Goal: Transaction & Acquisition: Purchase product/service

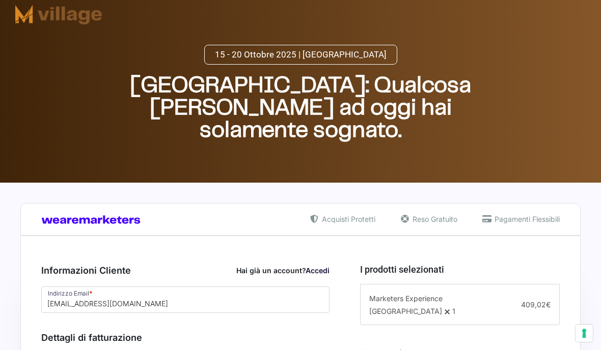
select select "Uomo"
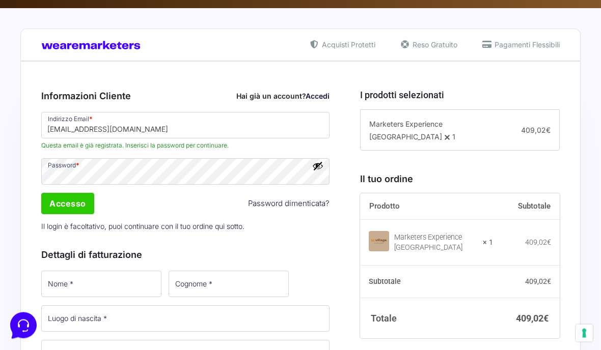
click at [317, 166] on button "Mostra password" at bounding box center [317, 166] width 11 height 11
click at [71, 210] on input "Accesso" at bounding box center [67, 204] width 53 height 21
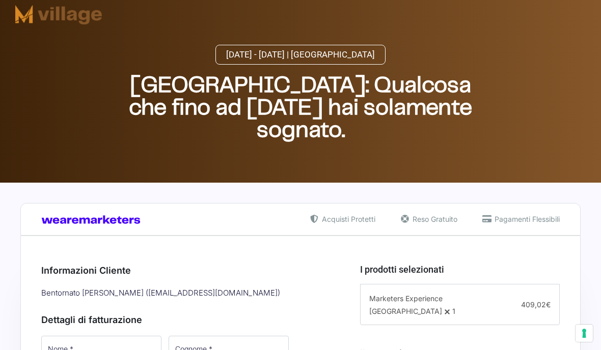
select select "Uomo"
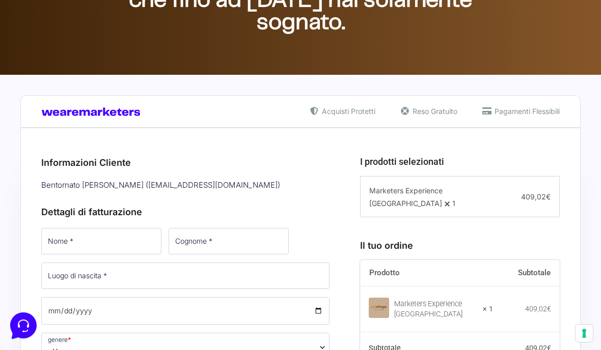
scroll to position [108, 0]
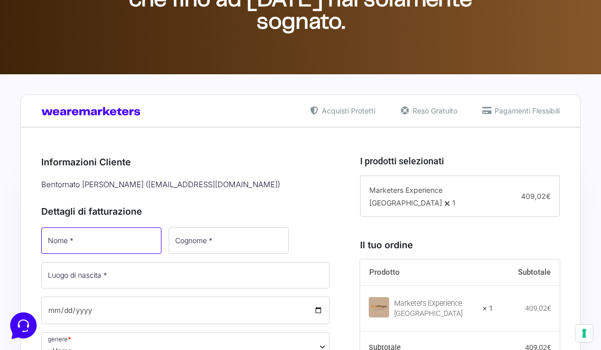
click at [119, 240] on input "Nome *" at bounding box center [101, 241] width 120 height 26
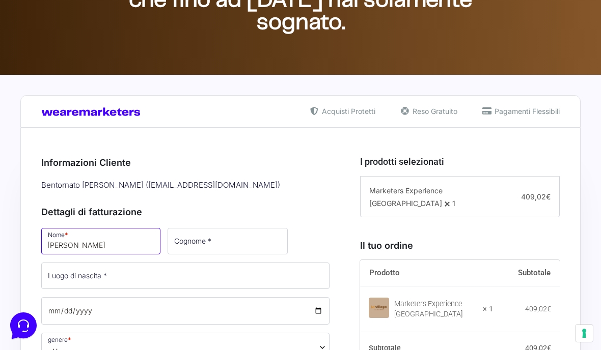
type input "[PERSON_NAME]"
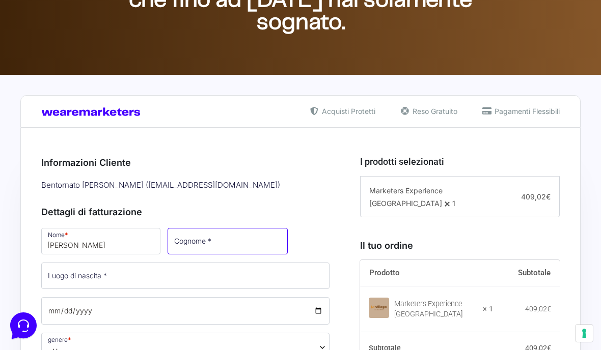
click at [228, 238] on input "Cognome *" at bounding box center [228, 241] width 120 height 26
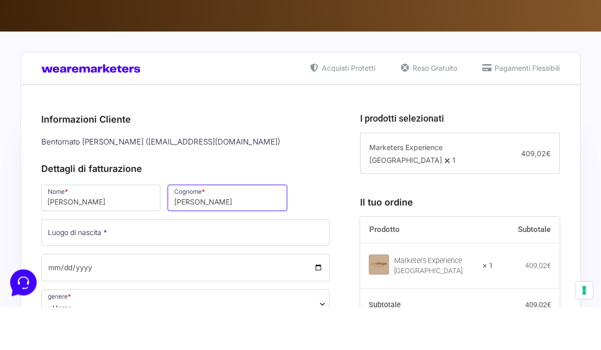
type input "[PERSON_NAME]"
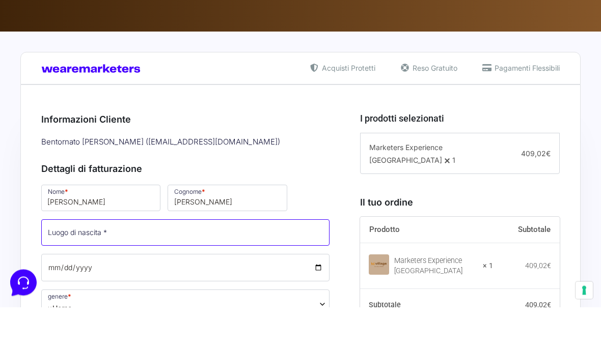
click at [117, 263] on input "Luogo di nascita *" at bounding box center [185, 276] width 288 height 26
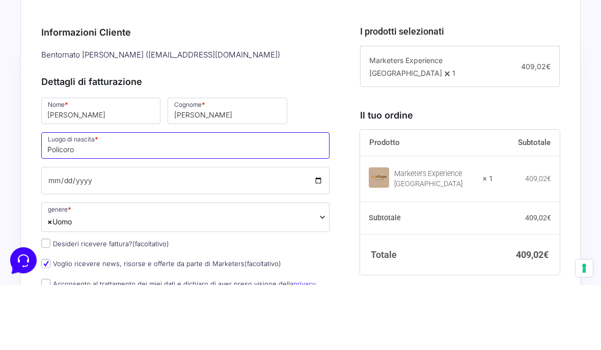
scroll to position [177, 0]
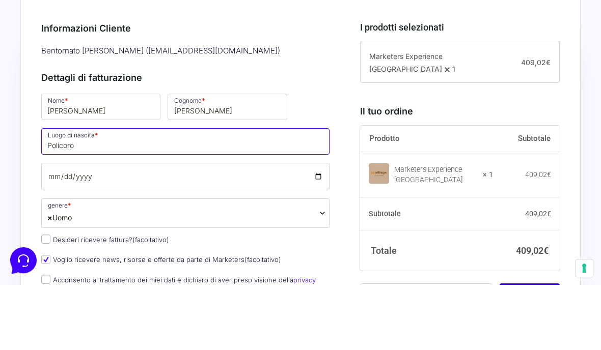
type input "Policoro"
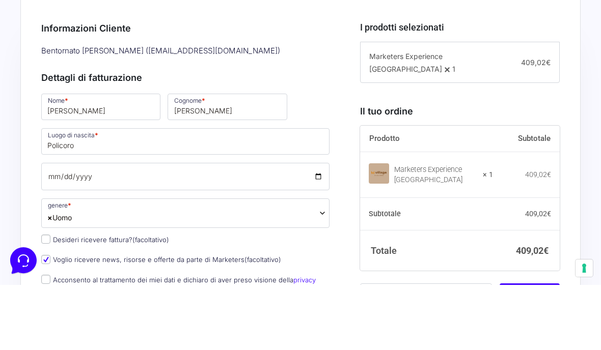
click at [190, 264] on span "× Uomo" at bounding box center [185, 279] width 288 height 30
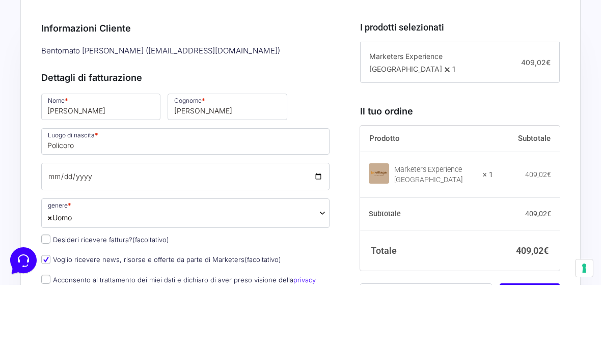
scroll to position [243, 0]
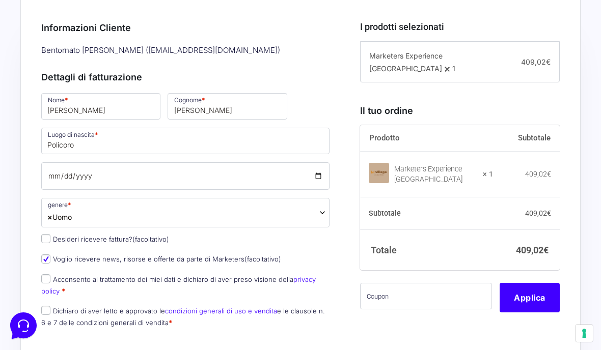
click at [50, 275] on input "Acconsento al trattamento dei miei dati e dichiaro di aver preso visione della …" at bounding box center [45, 279] width 9 height 9
checkbox input "true"
click at [54, 255] on label "Voglio ricevere news, risorse e offerte da parte di Marketers (facoltativo)" at bounding box center [161, 259] width 240 height 8
click at [50, 255] on input "Voglio ricevere news, risorse e offerte da parte di Marketers (facoltativo)" at bounding box center [45, 259] width 9 height 9
checkbox input "false"
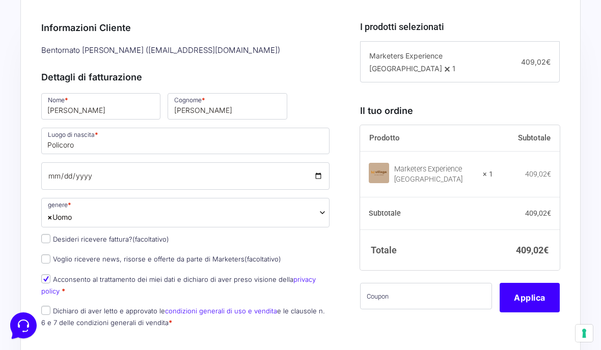
click at [44, 306] on input "Dichiaro di aver letto e approvato le condizioni generali di uso e vendita e le…" at bounding box center [45, 310] width 9 height 9
checkbox input "true"
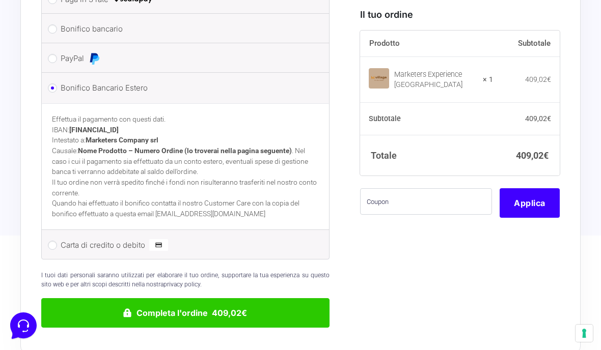
scroll to position [632, 0]
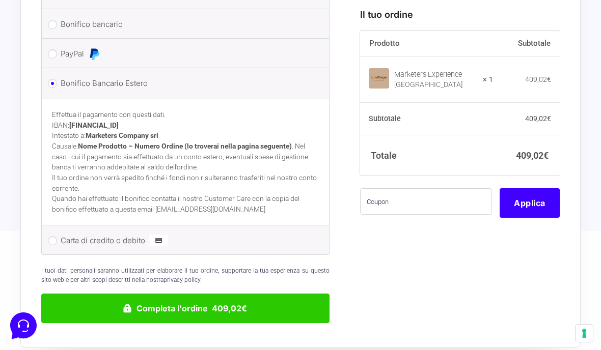
click at [255, 295] on button "Completa l'ordine 409,02€" at bounding box center [185, 309] width 288 height 30
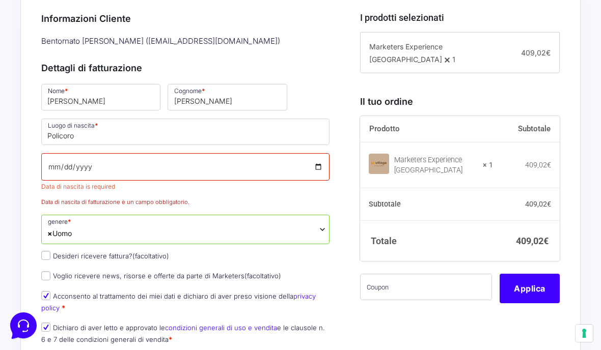
scroll to position [201, 0]
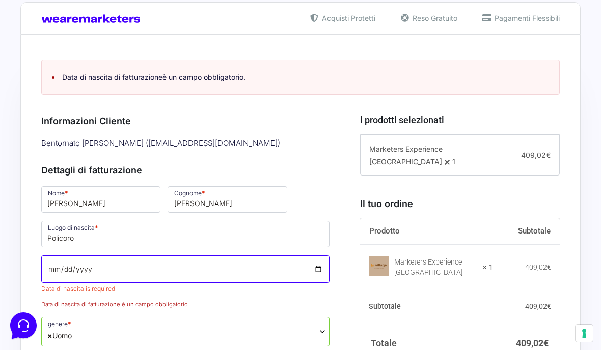
click at [149, 258] on input "Data di nascita *" at bounding box center [185, 270] width 288 height 28
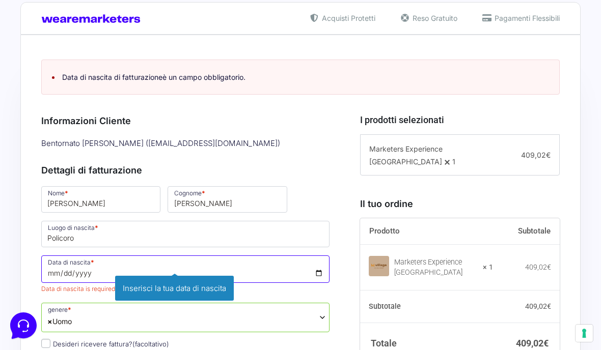
click at [64, 261] on input "1990-12-17" at bounding box center [185, 270] width 288 height 28
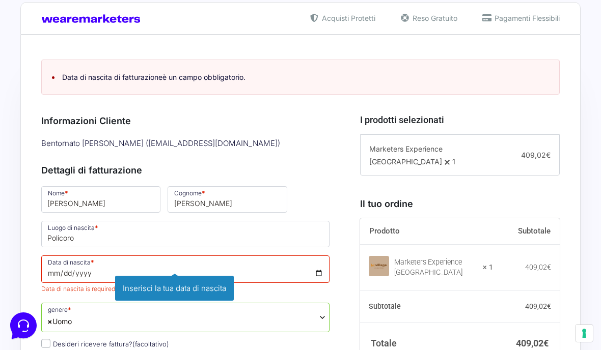
click at [234, 306] on span "× Uomo" at bounding box center [185, 318] width 288 height 30
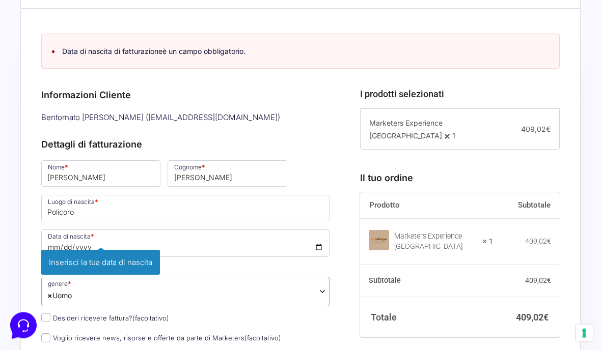
scroll to position [238, 0]
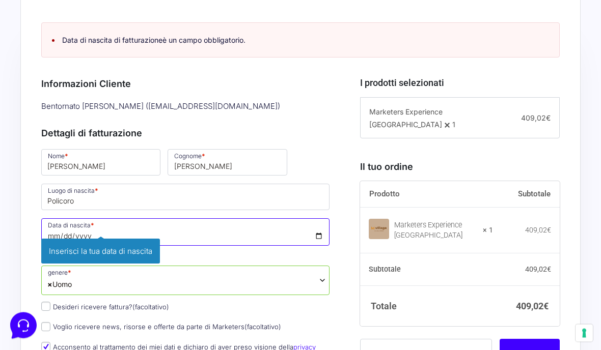
click at [177, 226] on input "1990-12-17" at bounding box center [185, 233] width 288 height 28
type input "1990-12-08"
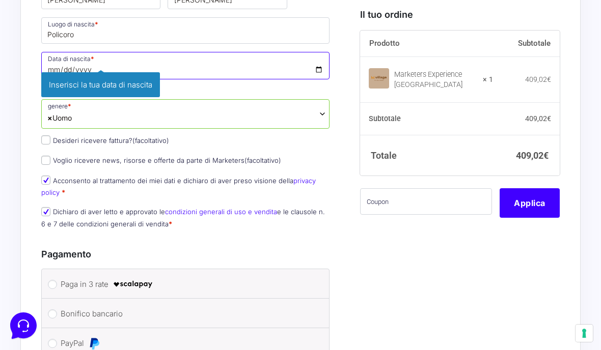
scroll to position [417, 0]
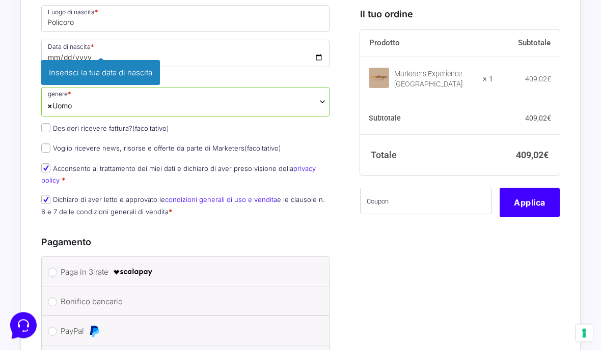
click at [45, 144] on input "Voglio ricevere news, risorse e offerte da parte di Marketers (facoltativo)" at bounding box center [45, 148] width 9 height 9
checkbox input "true"
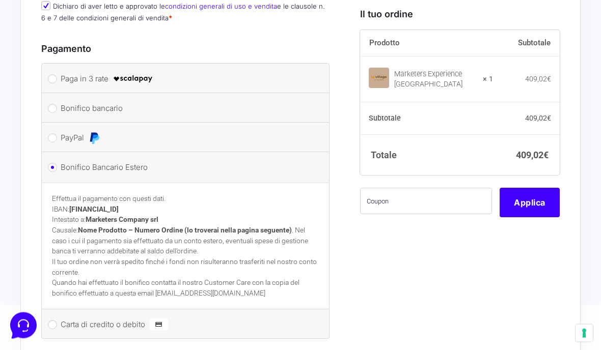
scroll to position [599, 0]
